Goal: Information Seeking & Learning: Understand process/instructions

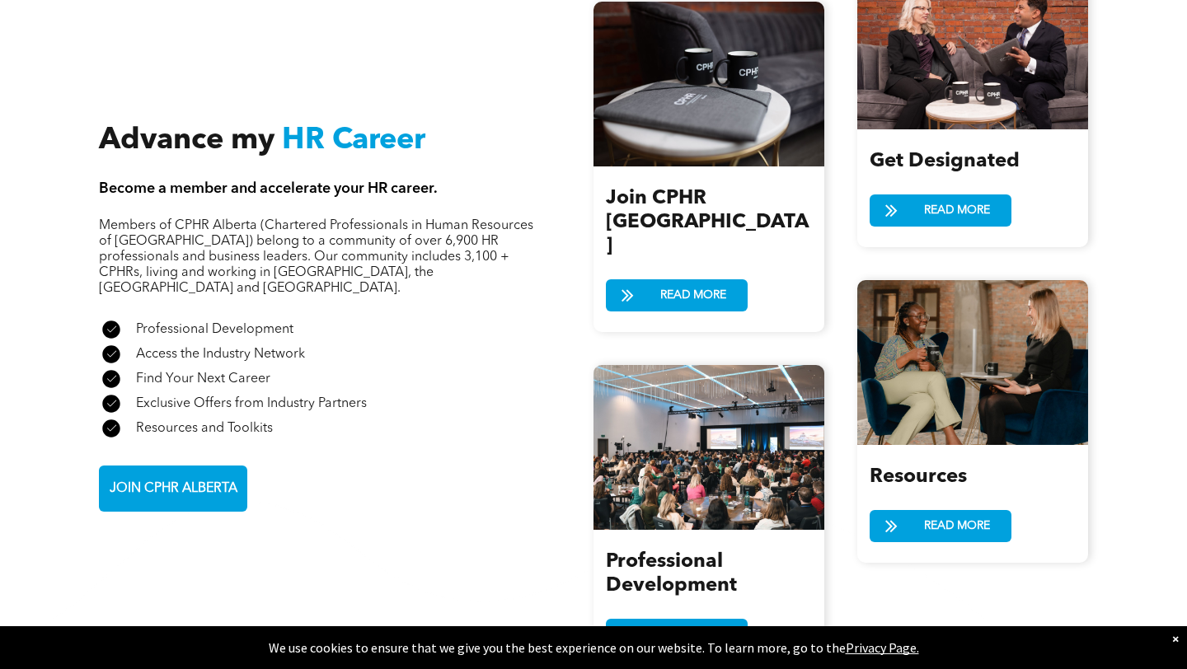
scroll to position [1935, 0]
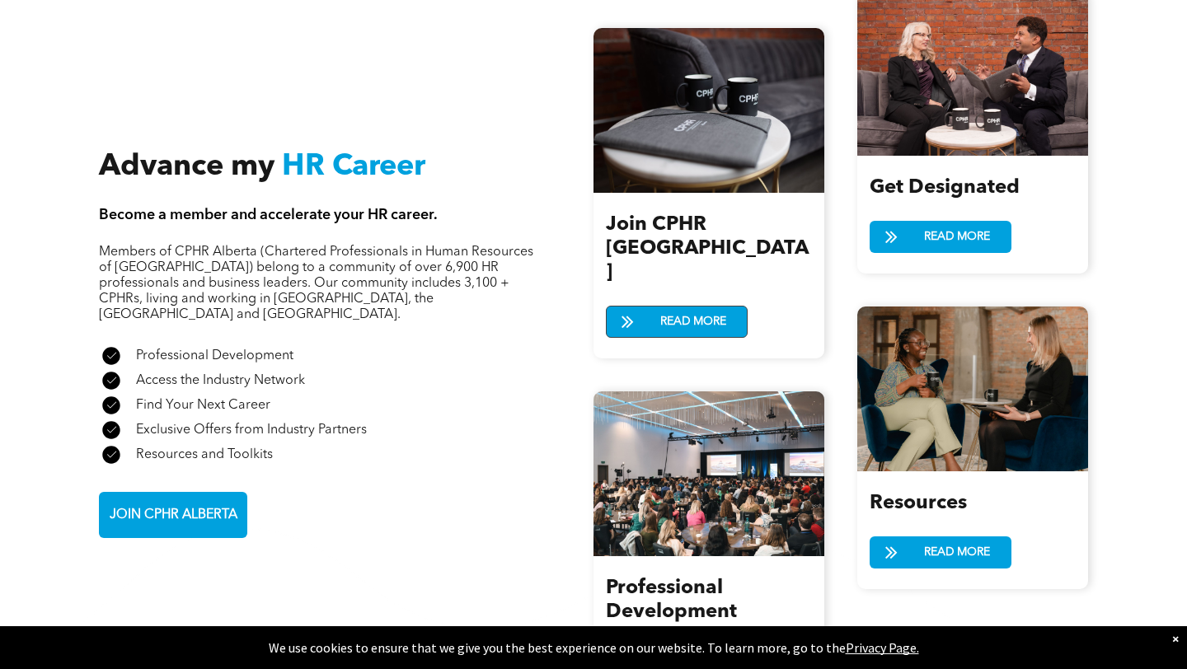
click at [684, 307] on span "READ MORE" at bounding box center [693, 322] width 77 height 31
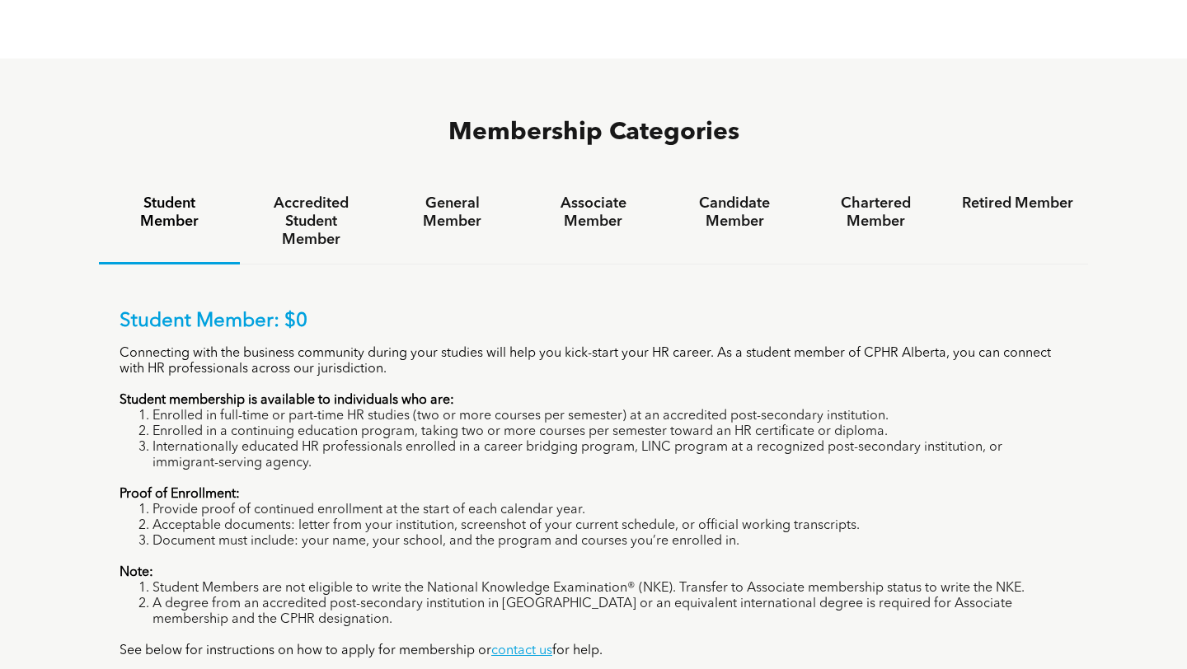
scroll to position [1029, 0]
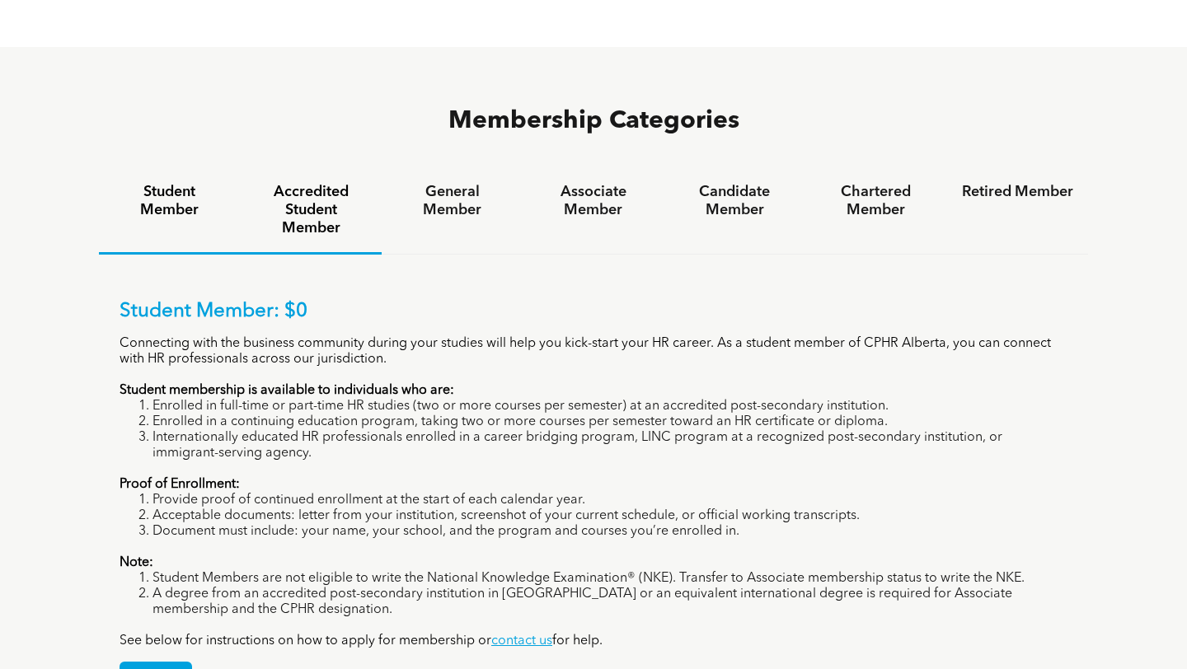
click at [322, 183] on h4 "Accredited Student Member" at bounding box center [310, 210] width 111 height 54
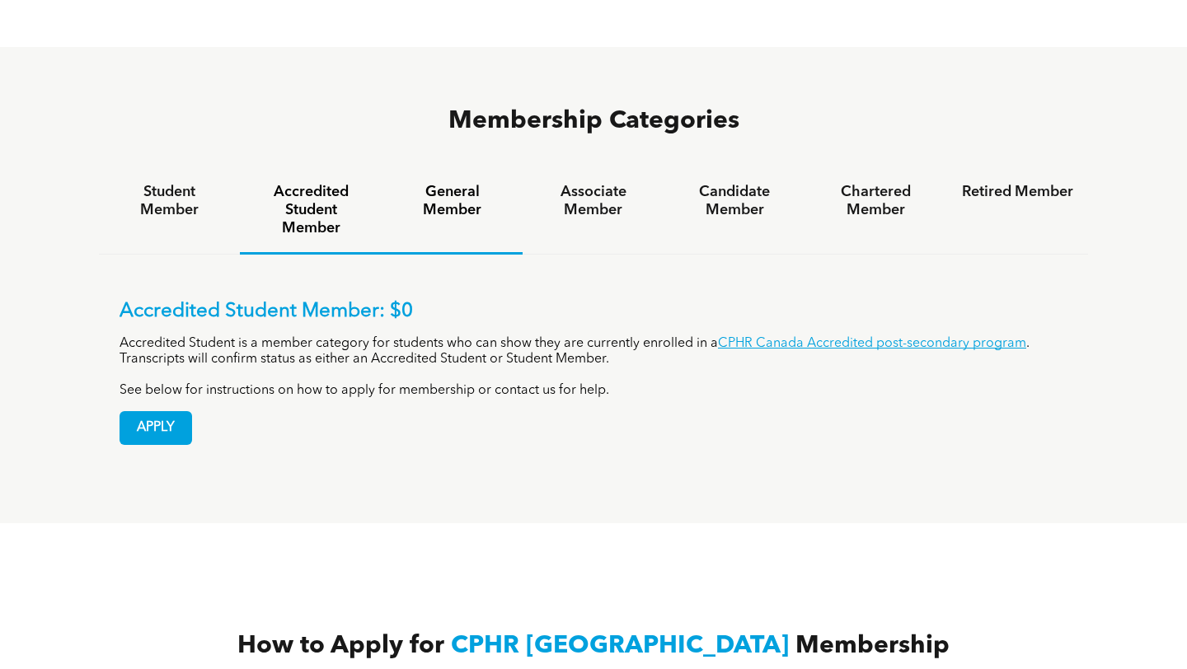
click at [427, 168] on div "General Member" at bounding box center [452, 211] width 141 height 87
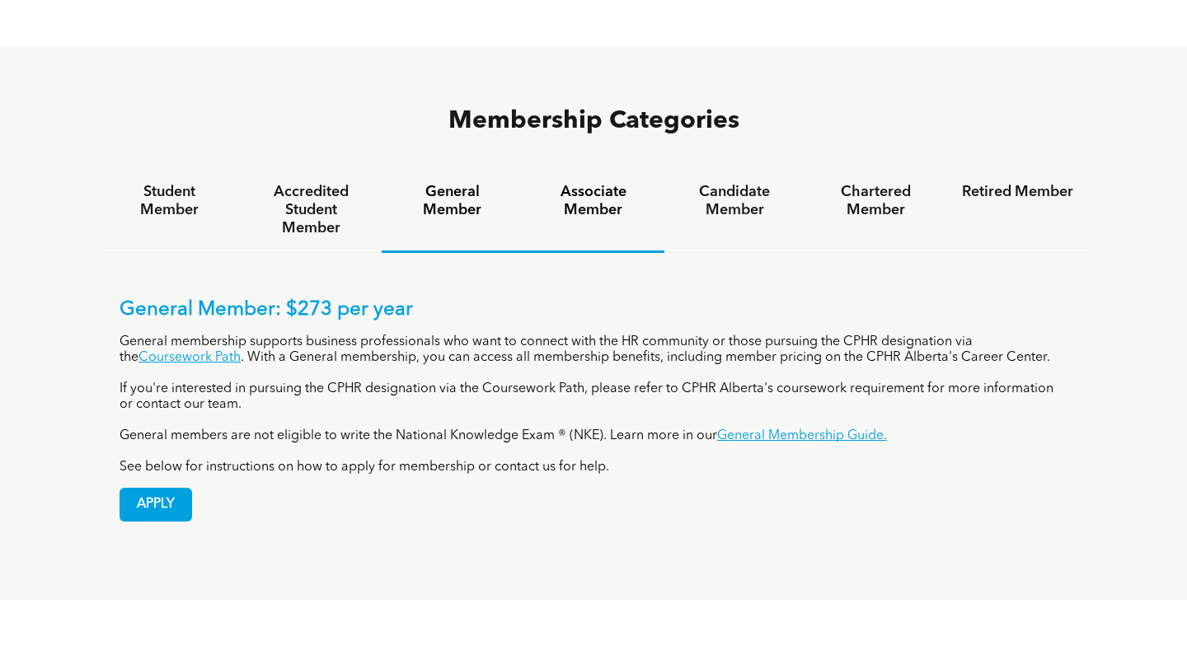
click at [601, 168] on div "Associate Member" at bounding box center [593, 210] width 141 height 85
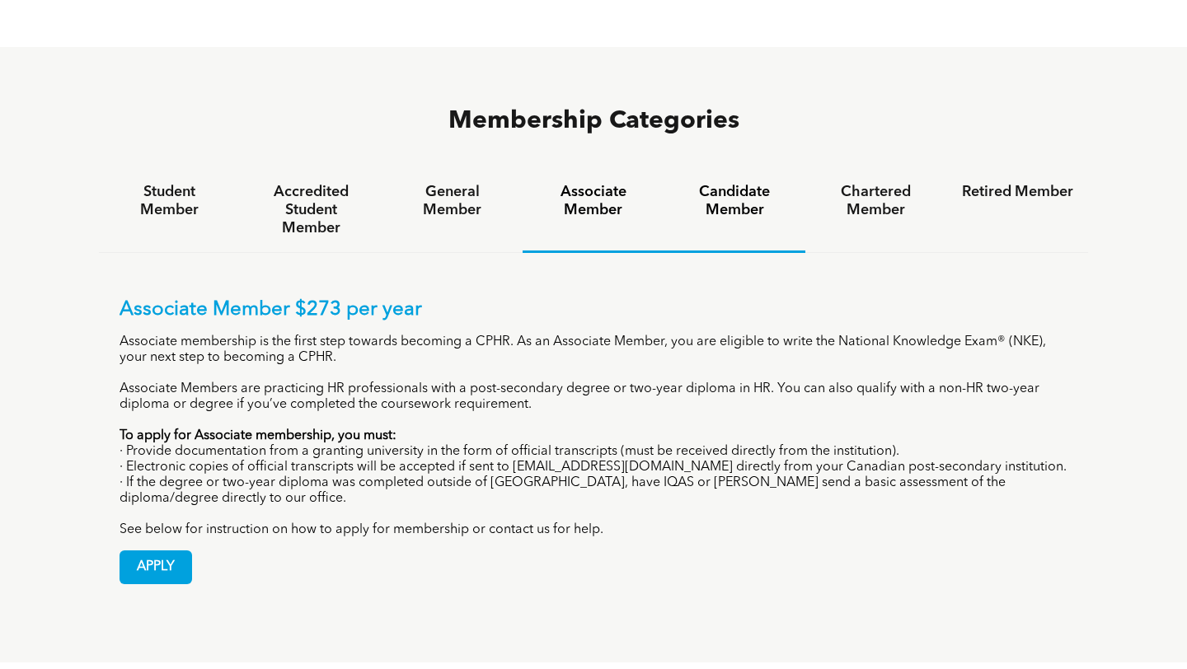
click at [741, 183] on h4 "Candidate Member" at bounding box center [734, 201] width 111 height 36
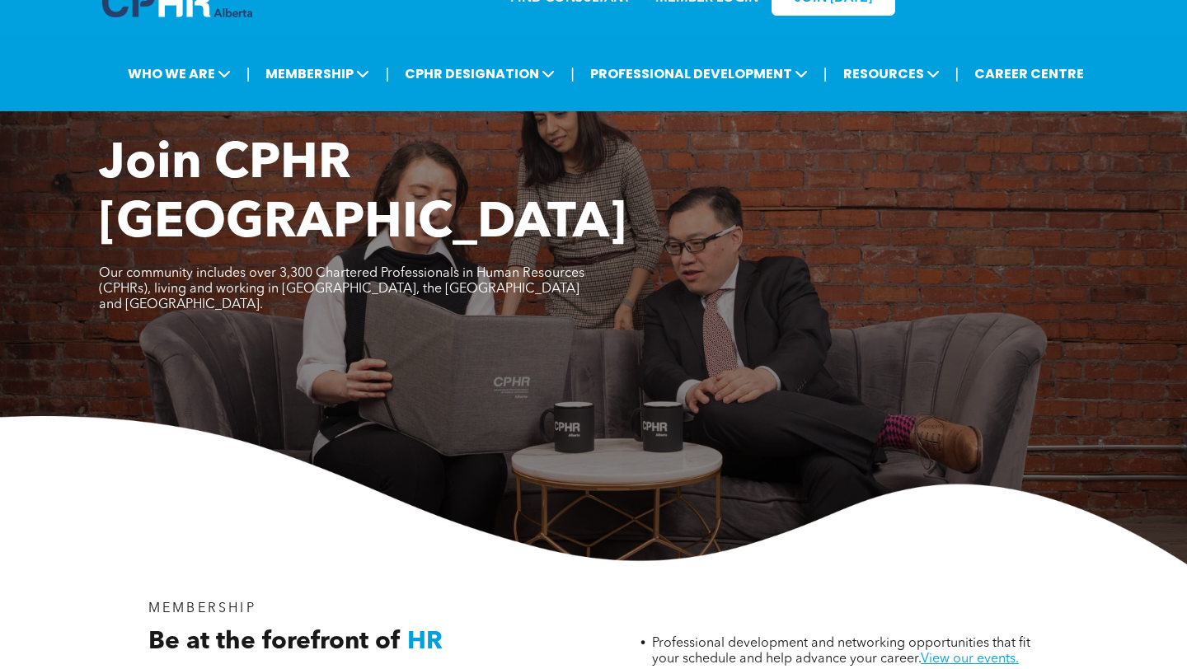
scroll to position [44, 0]
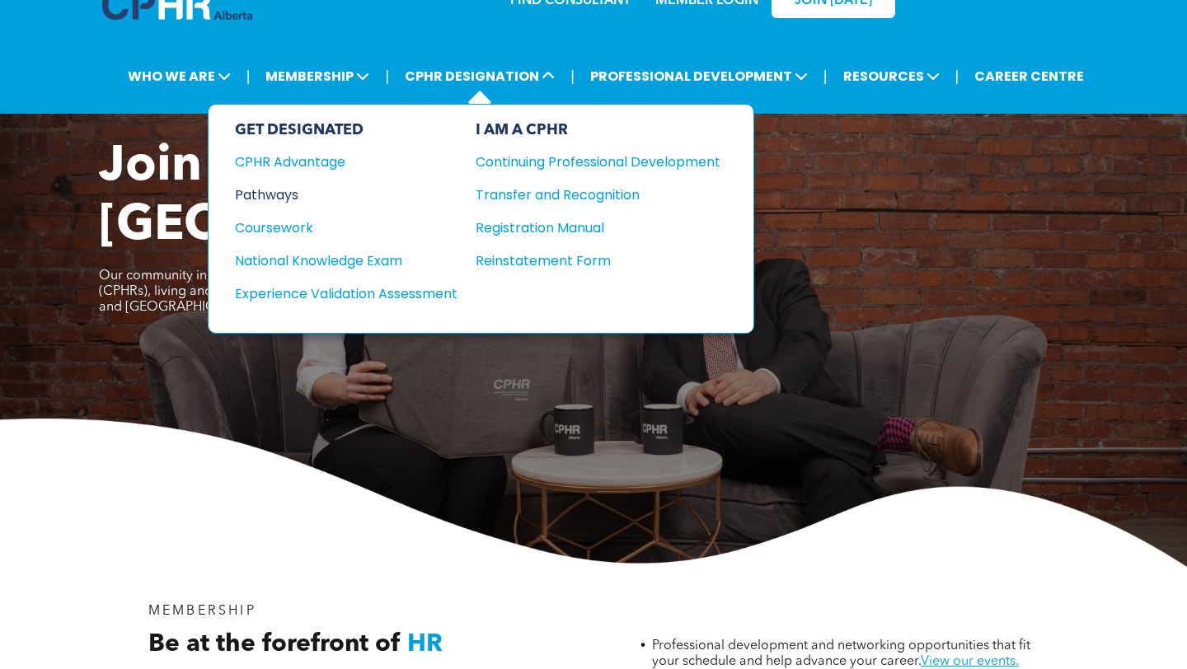
click at [292, 187] on div "Pathways" at bounding box center [335, 195] width 200 height 21
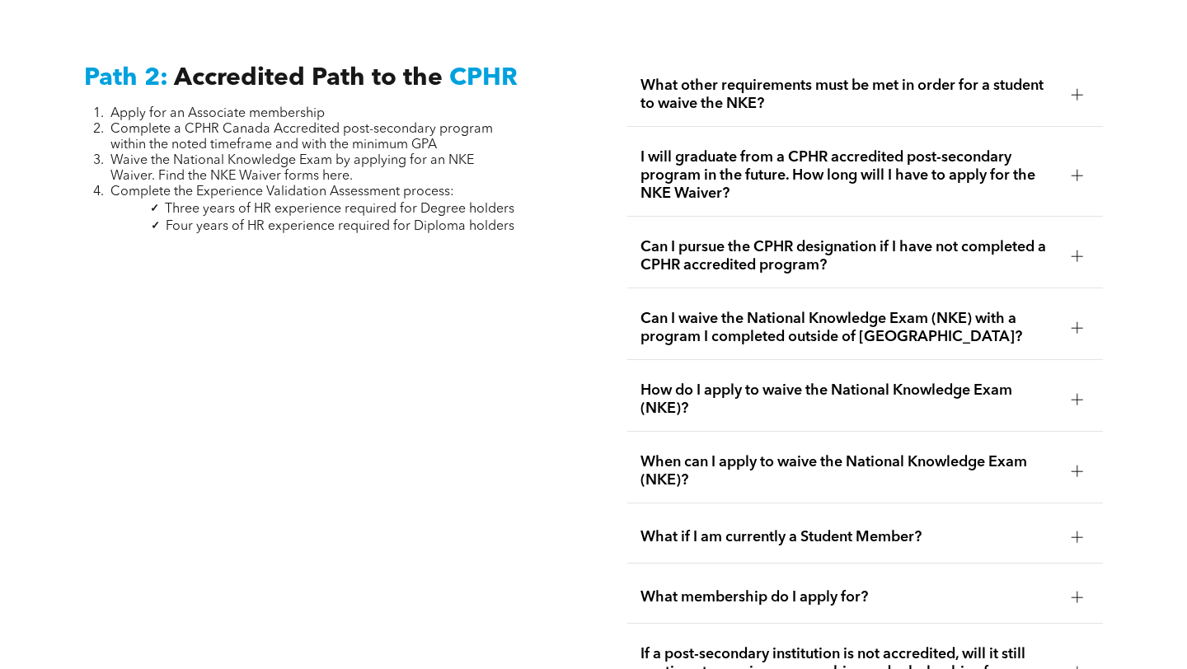
scroll to position [2617, 0]
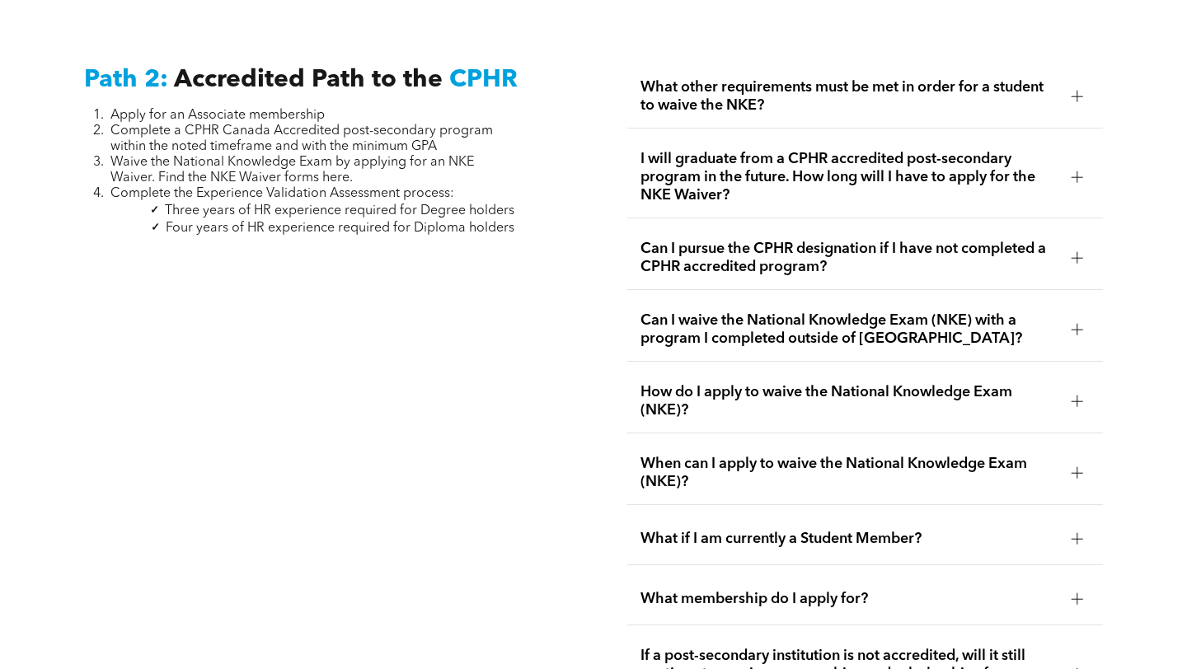
click at [707, 100] on div "What other requirements must be met in order for a student to waive the NKE?" at bounding box center [864, 96] width 475 height 63
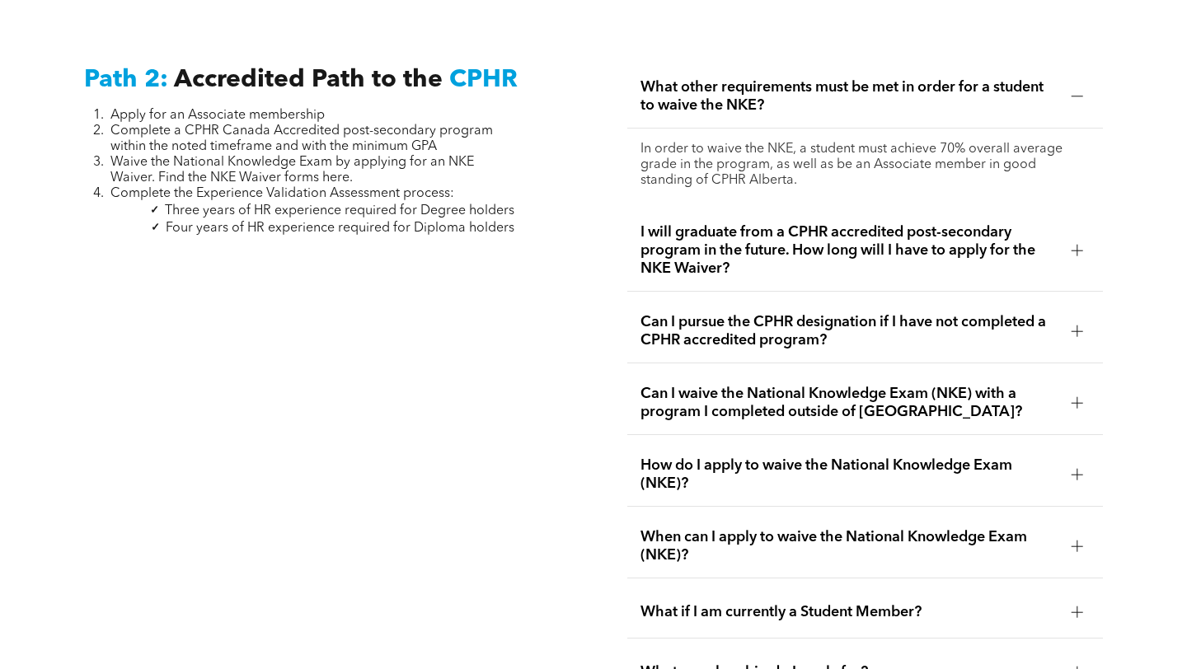
click at [697, 181] on div "In order to waive the NKE, a student must achieve 70% overall average grade in …" at bounding box center [864, 165] width 475 height 73
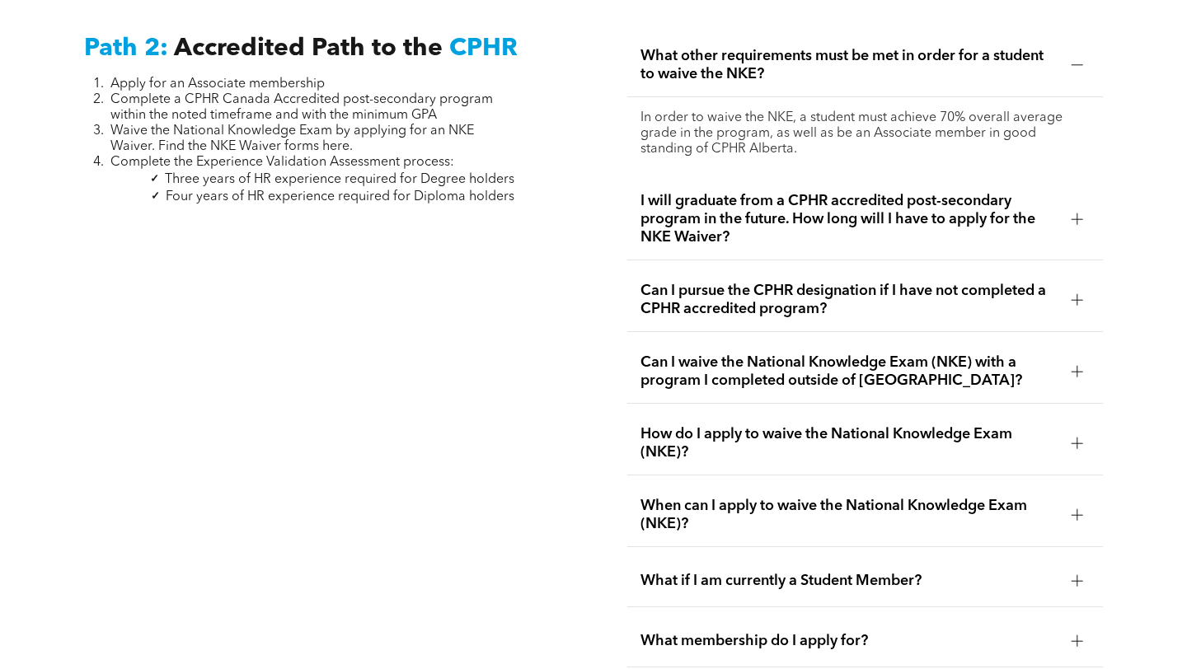
scroll to position [2655, 0]
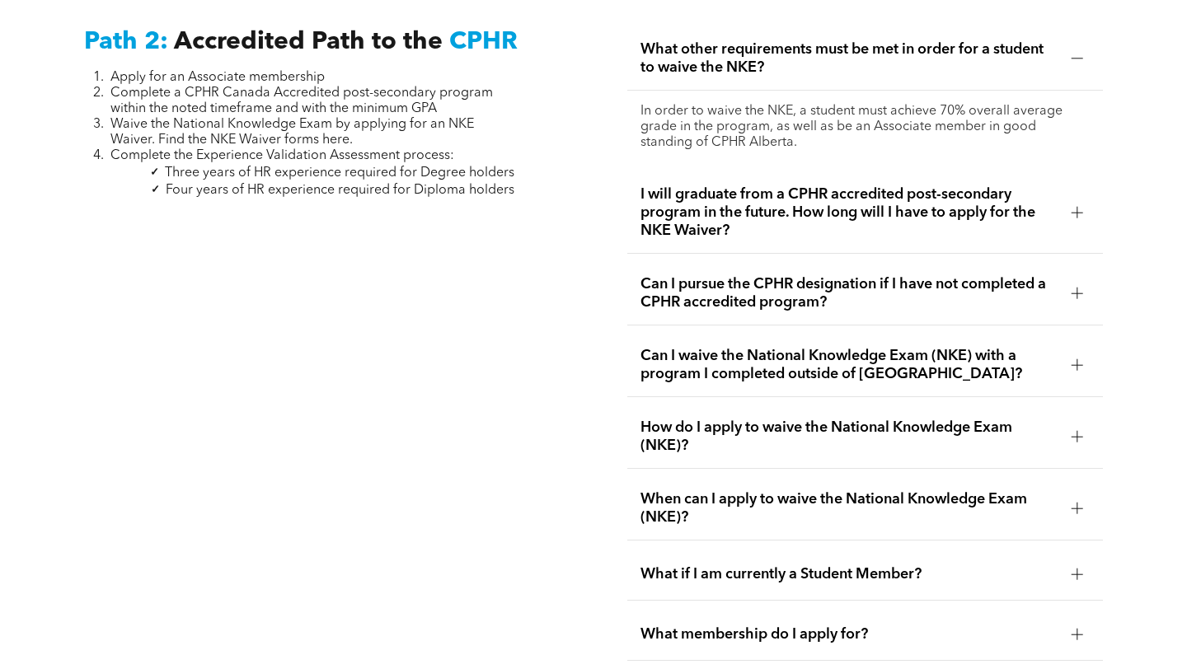
click at [764, 490] on span "When can I apply to waive the National Knowledge Exam (NKE)?" at bounding box center [849, 508] width 417 height 36
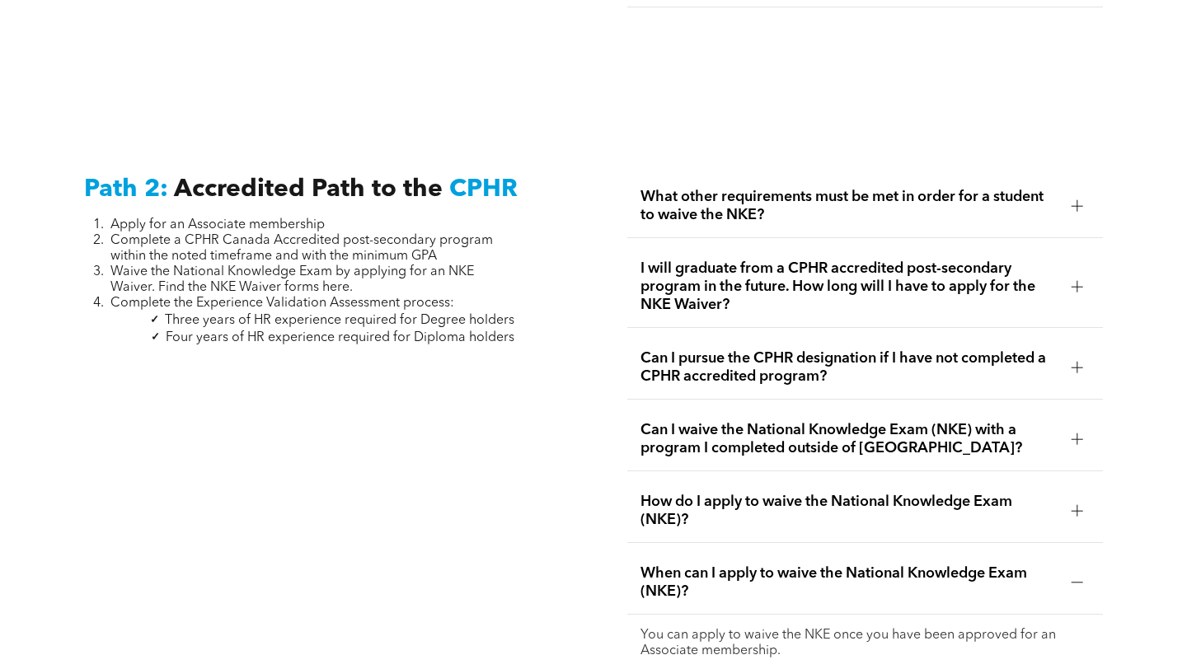
scroll to position [2504, 0]
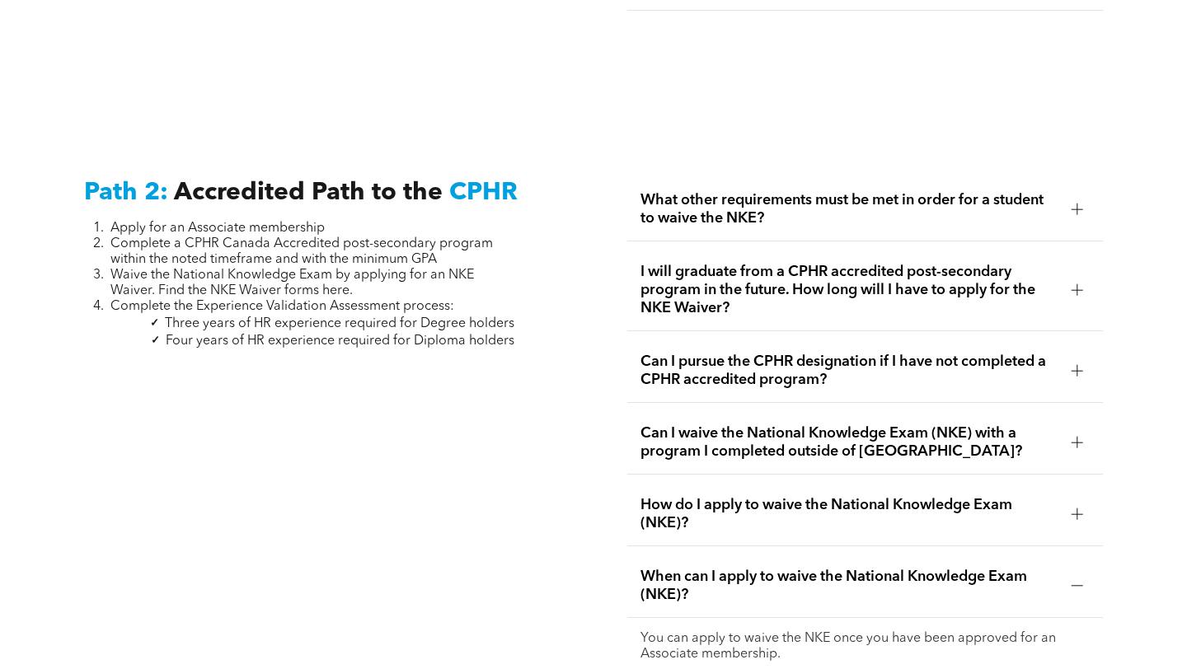
click at [747, 202] on span "What other requirements must be met in order for a student to waive the NKE?" at bounding box center [849, 209] width 417 height 36
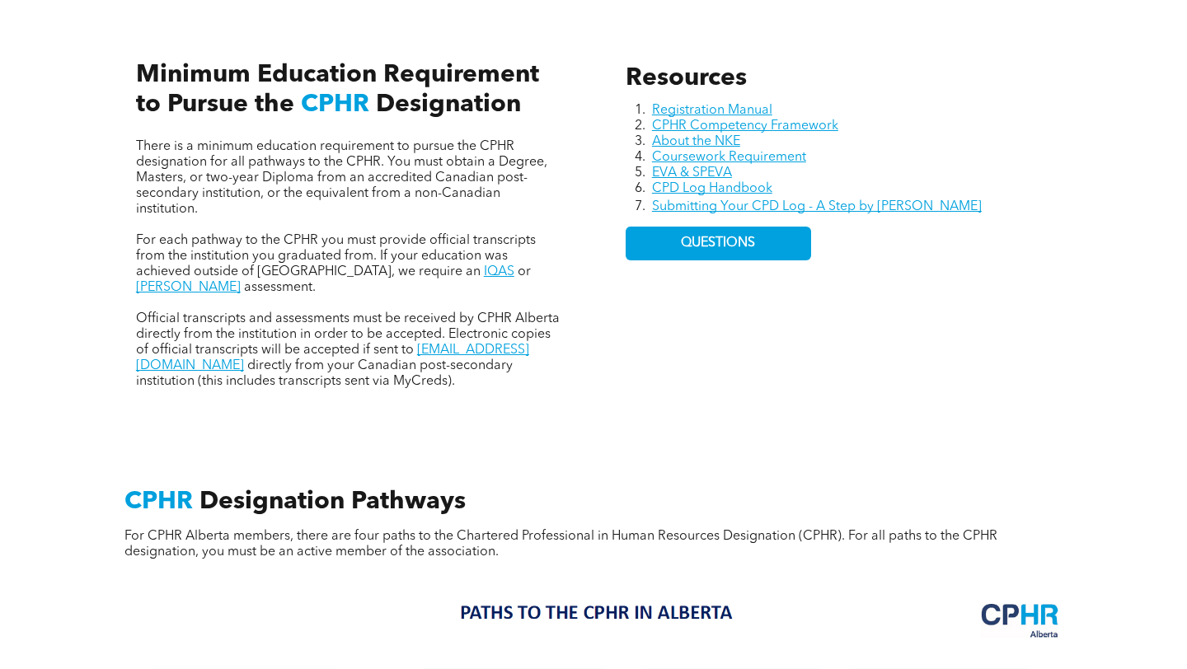
scroll to position [763, 0]
